Goal: Entertainment & Leisure: Consume media (video, audio)

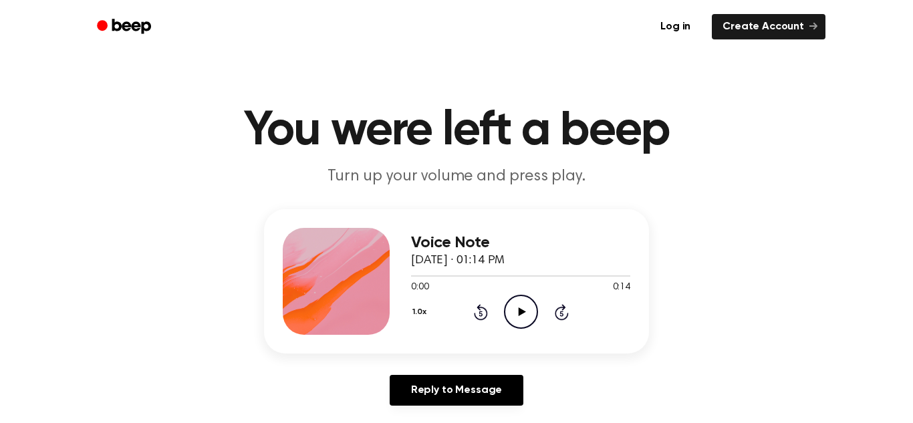
click at [528, 320] on icon "Play Audio" at bounding box center [521, 312] width 34 height 34
click at [527, 322] on icon "Play Audio" at bounding box center [521, 312] width 34 height 34
drag, startPoint x: 432, startPoint y: 279, endPoint x: 416, endPoint y: 279, distance: 16.1
click at [416, 279] on div at bounding box center [520, 275] width 219 height 11
click at [161, 59] on main "You were left a beep Turn up your volume and press play. Voice Note [DATE] · 01…" at bounding box center [456, 412] width 913 height 824
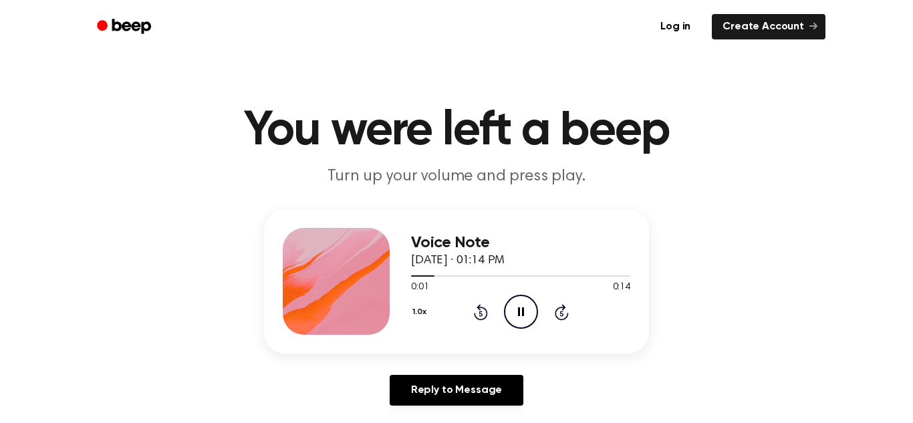
drag, startPoint x: 240, startPoint y: 123, endPoint x: 251, endPoint y: 108, distance: 18.2
click at [251, 108] on h1 "You were left a beep" at bounding box center [456, 131] width 684 height 48
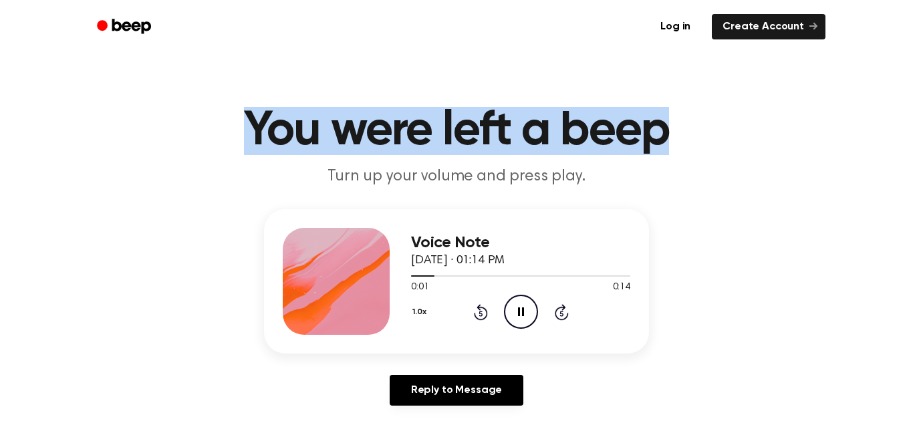
drag, startPoint x: 241, startPoint y: 130, endPoint x: 690, endPoint y: 92, distance: 450.0
click at [690, 92] on main "You were left a beep Turn up your volume and press play. Voice Note [DATE] · 01…" at bounding box center [456, 412] width 913 height 824
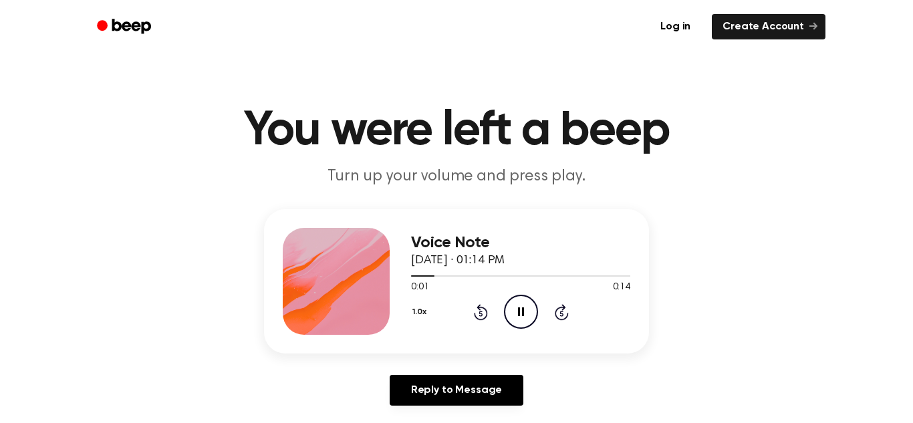
click at [526, 49] on div "Log in Create Account" at bounding box center [457, 26] width 738 height 53
